Goal: Complete application form

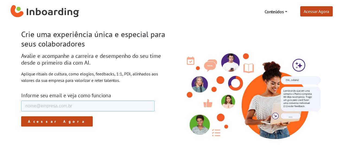
click at [97, 109] on input "E-mail de trabalho *" at bounding box center [87, 106] width 133 height 11
type input "ariane.stack@gmail.com"
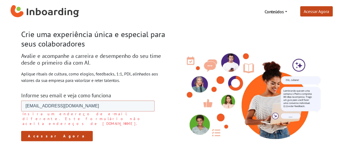
click at [44, 119] on label "Insira um endereço de e-mail diferente. Este formulário não aceita endereços de…" at bounding box center [88, 119] width 132 height 15
click at [39, 131] on input "Acessar Agora" at bounding box center [57, 136] width 72 height 10
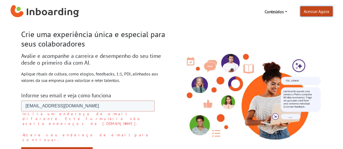
click at [316, 14] on link "Acessar Agora" at bounding box center [316, 11] width 33 height 10
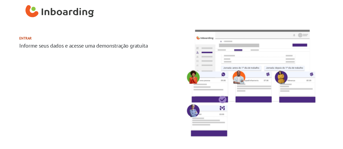
select select "BR"
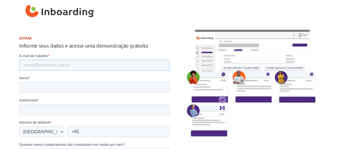
click at [98, 67] on input "E-mail de trabalho *" at bounding box center [94, 65] width 150 height 11
type input "ariane.stack@gmail.com"
click at [91, 92] on input "Nome *" at bounding box center [94, 87] width 150 height 11
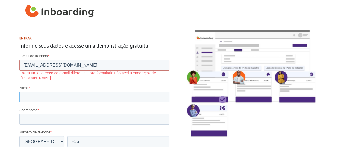
type input "[PERSON_NAME]"
drag, startPoint x: 51, startPoint y: 65, endPoint x: 76, endPoint y: 63, distance: 25.3
click at [76, 63] on input "ariane.stack@gmail.com" at bounding box center [94, 65] width 150 height 11
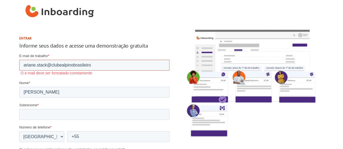
drag, startPoint x: 103, startPoint y: 66, endPoint x: 19, endPoint y: 119, distance: 99.0
type input "[EMAIL_ADDRESS][DOMAIN_NAME]"
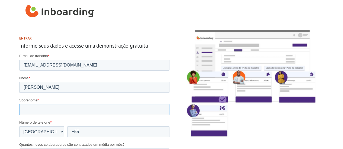
click at [57, 109] on input "Sobrenome *" at bounding box center [94, 109] width 150 height 11
type input "Stackfleth"
click at [120, 124] on label "Número de telefone *" at bounding box center [94, 122] width 150 height 5
click at [120, 127] on input "+55" at bounding box center [118, 132] width 102 height 11
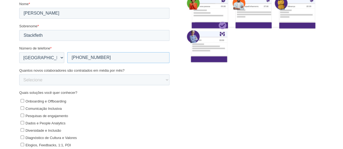
scroll to position [76, 0]
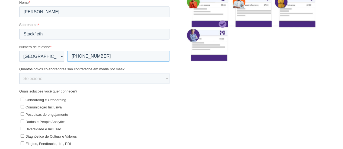
type input "[PHONE_NUMBER]"
click at [129, 80] on select "Selecione 0-5 5-10 10-50 50-100 100+" at bounding box center [94, 78] width 150 height 11
select select "0-5"
click at [19, 84] on select "Selecione 0-5 5-10 10-50 50-100 100+" at bounding box center [94, 78] width 150 height 11
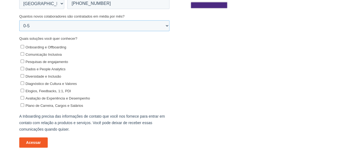
scroll to position [129, 0]
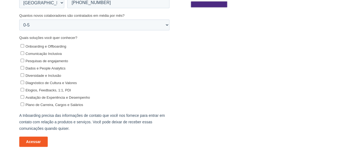
click at [24, 47] on input "Onboarding e Offboarding" at bounding box center [22, 46] width 4 height 4
checkbox input "true"
click at [22, 56] on label "Comunicação Inclusiva" at bounding box center [94, 54] width 149 height 6
click at [22, 55] on input "Comunicação Inclusiva" at bounding box center [22, 54] width 4 height 4
checkbox input "true"
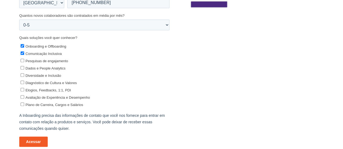
click at [22, 60] on input "Pesquisas de engajamento" at bounding box center [22, 61] width 4 height 4
checkbox input "true"
click at [21, 69] on input "Dados e People Analytics" at bounding box center [22, 68] width 4 height 4
checkbox input "true"
click at [21, 74] on input "Diversidade e Inclusão" at bounding box center [22, 76] width 4 height 4
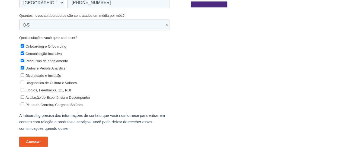
checkbox input "true"
click at [21, 83] on input "Diagnóstico de Cultura e Valores" at bounding box center [22, 83] width 4 height 4
checkbox input "true"
click at [22, 89] on input "Elogios, Feedbacks, 1:1, PDI" at bounding box center [22, 90] width 4 height 4
checkbox input "true"
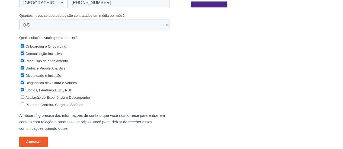
click at [22, 96] on input "Avaliação de Experiência e Desempenho" at bounding box center [22, 98] width 4 height 4
checkbox input "true"
click at [22, 105] on input "Plano de Carreira, Cargos e Salários" at bounding box center [22, 105] width 4 height 4
checkbox input "true"
click at [34, 140] on input "Acessar" at bounding box center [33, 142] width 28 height 10
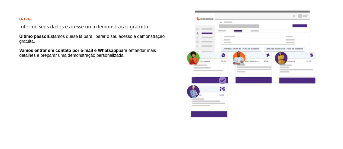
scroll to position [0, 0]
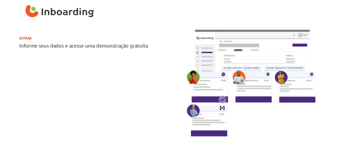
select select "BR"
select select "0-5"
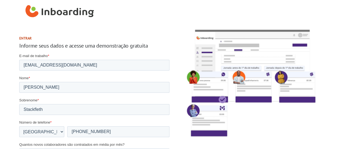
click at [57, 16] on img "Inboarding Home Page" at bounding box center [59, 12] width 69 height 16
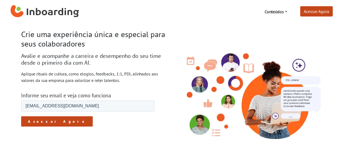
click at [49, 120] on input "Acessar Agora" at bounding box center [57, 121] width 72 height 10
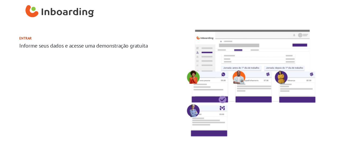
select select "BR"
select select "0-5"
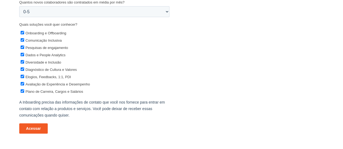
scroll to position [148, 0]
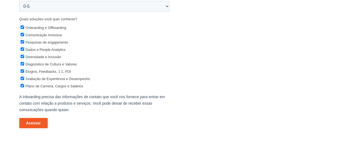
click at [31, 124] on input "Acessar" at bounding box center [33, 123] width 28 height 10
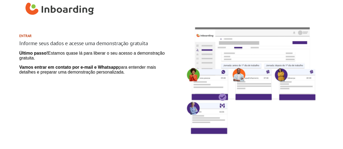
scroll to position [0, 0]
